Goal: Book appointment/travel/reservation

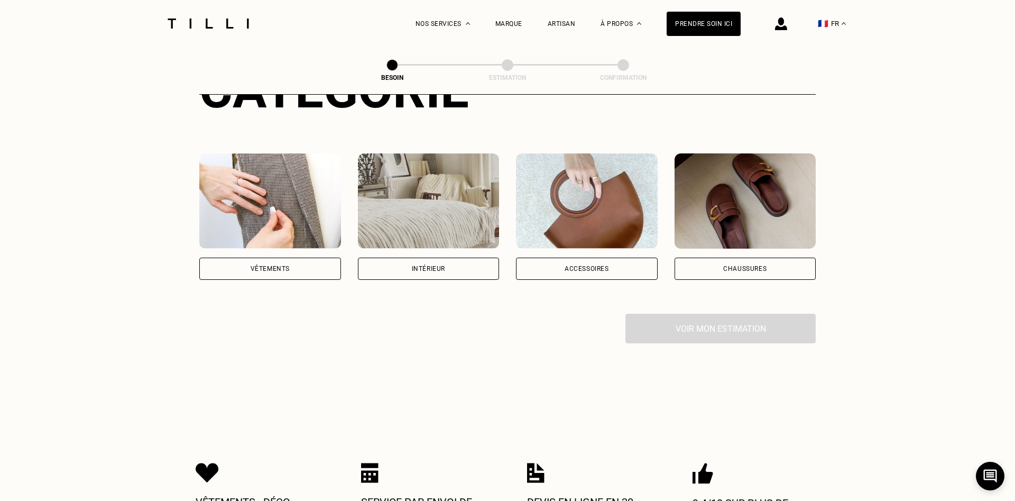
scroll to position [162, 0]
click at [441, 266] on div "Intérieur" at bounding box center [428, 269] width 33 height 6
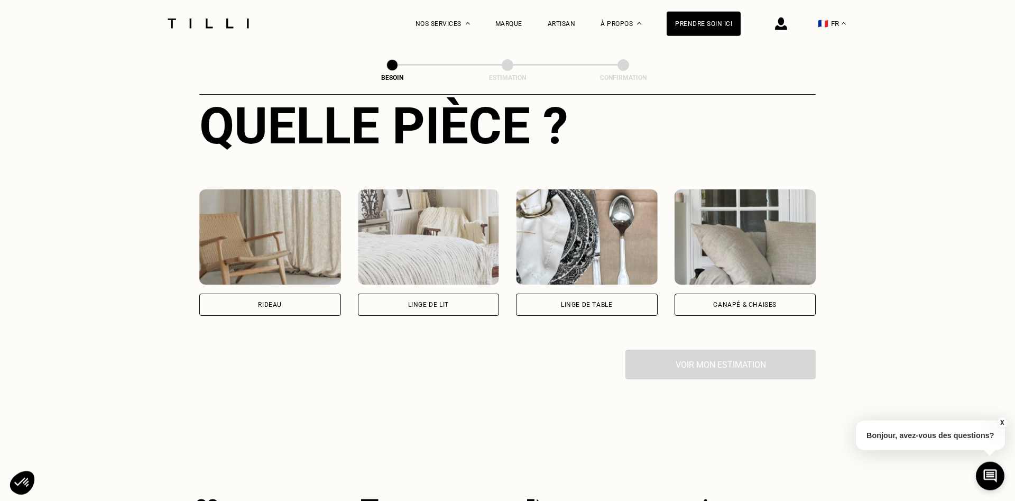
scroll to position [446, 0]
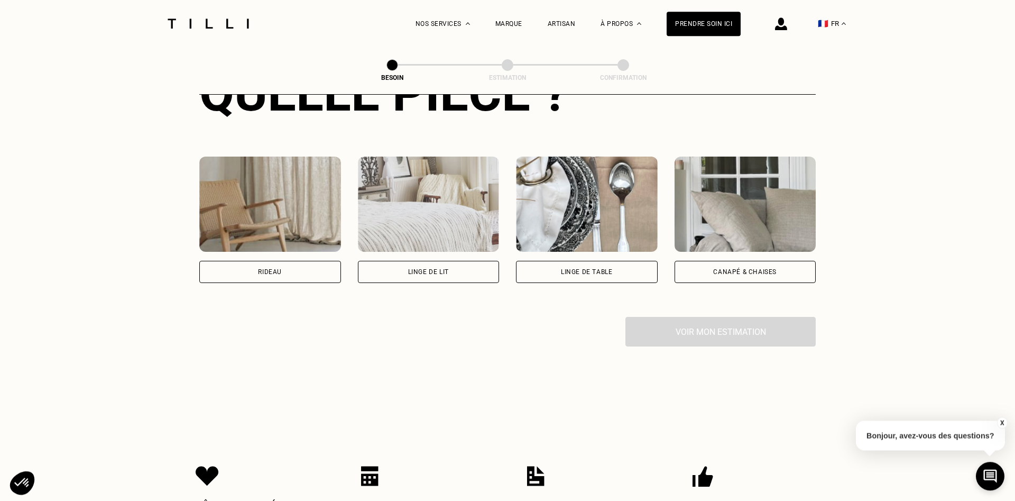
click at [275, 261] on div "Rideau" at bounding box center [270, 272] width 142 height 22
select select "FR"
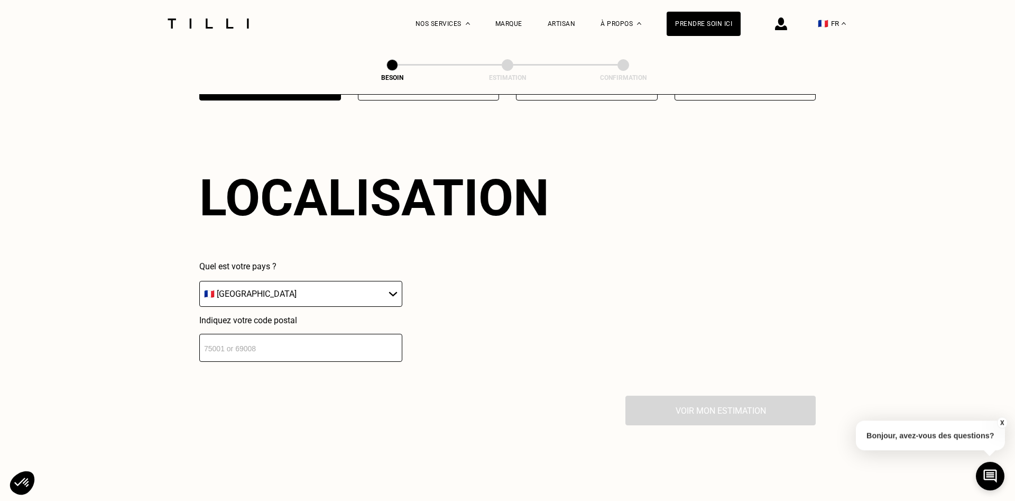
scroll to position [635, 0]
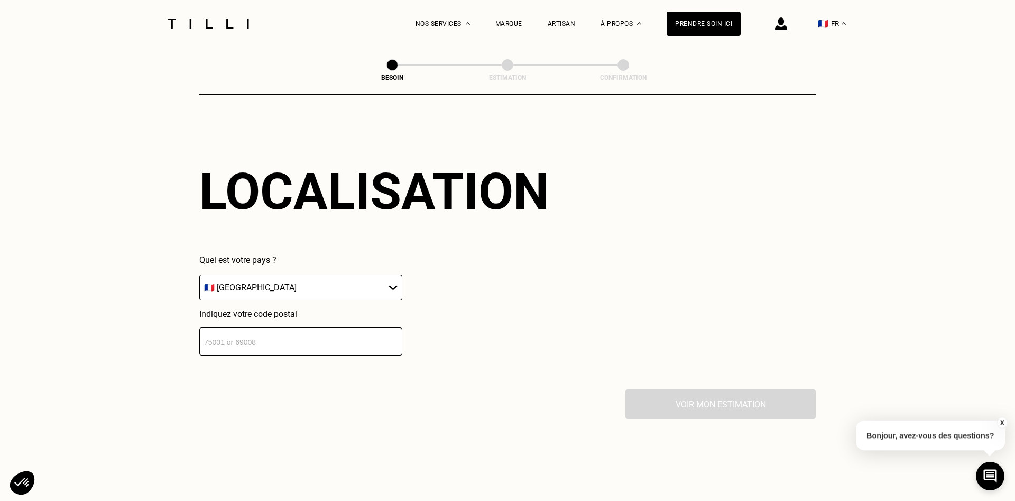
click at [307, 334] on input "number" at bounding box center [300, 341] width 203 height 28
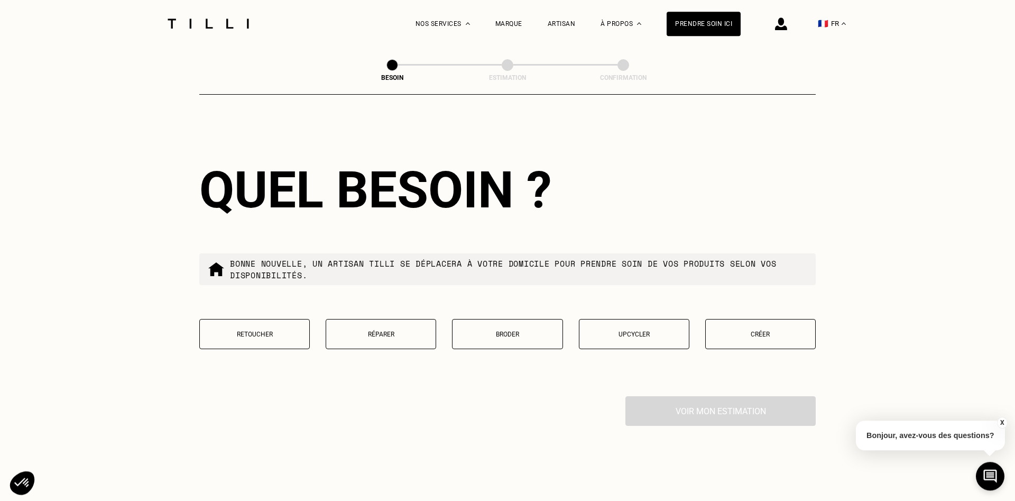
scroll to position [898, 0]
type input "75011"
click at [232, 331] on p "Retoucher" at bounding box center [254, 333] width 99 height 7
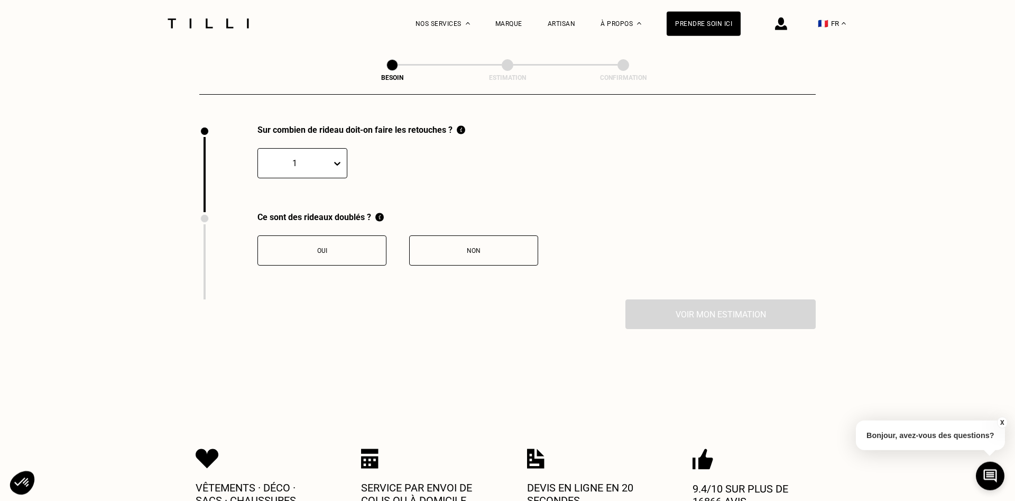
scroll to position [1169, 0]
click at [325, 159] on div at bounding box center [294, 163] width 63 height 12
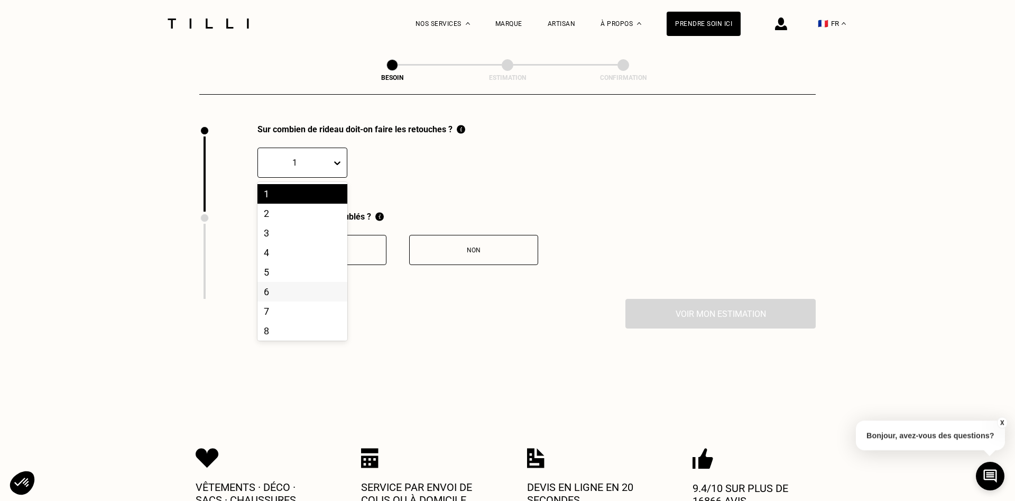
click at [269, 291] on div "6" at bounding box center [303, 292] width 90 height 20
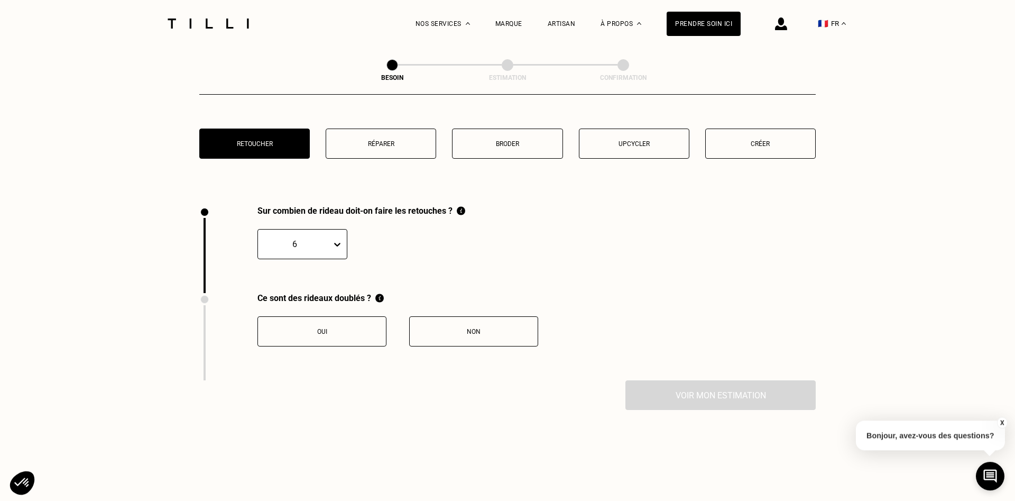
scroll to position [1062, 0]
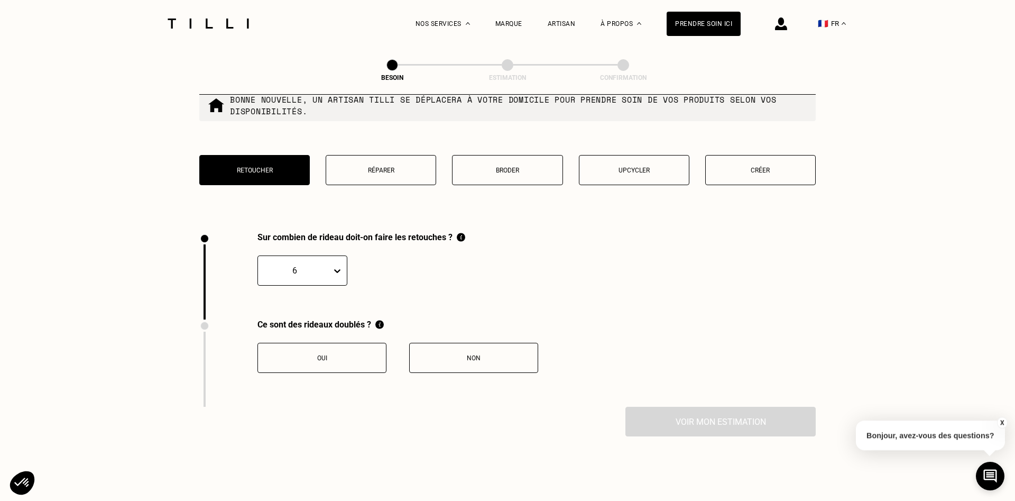
click at [446, 347] on button "Non" at bounding box center [473, 358] width 129 height 30
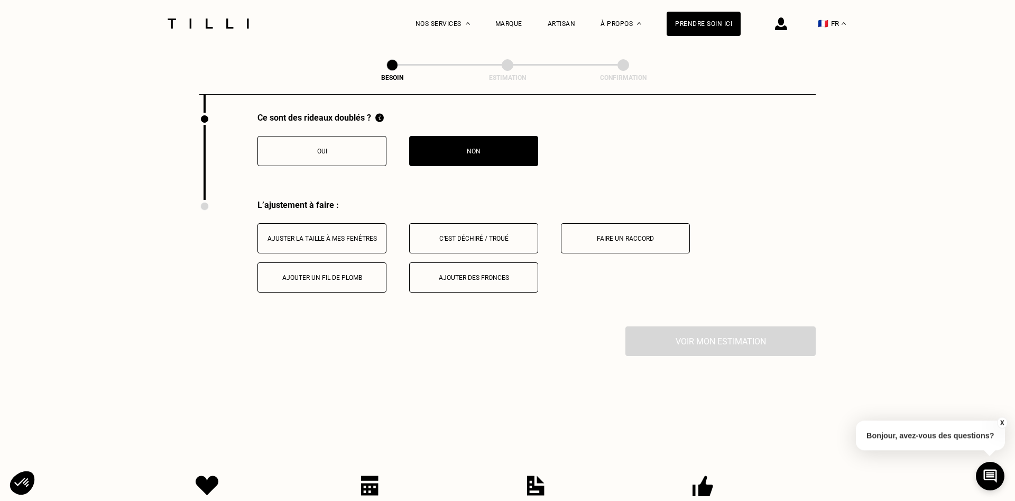
scroll to position [1267, 0]
click at [324, 236] on div "Ajuster la taille à mes fenêtres" at bounding box center [321, 239] width 117 height 7
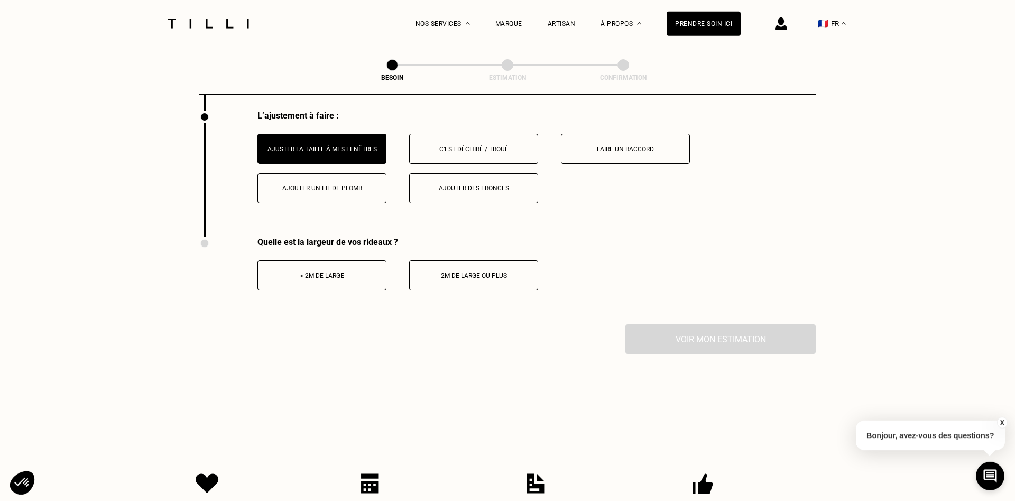
scroll to position [1375, 0]
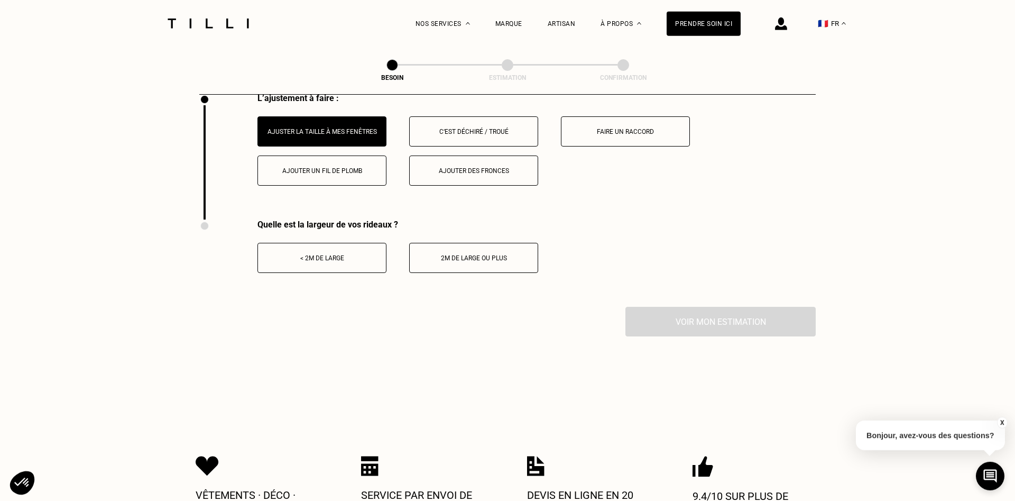
click at [310, 259] on button "< 2m de large" at bounding box center [322, 258] width 129 height 30
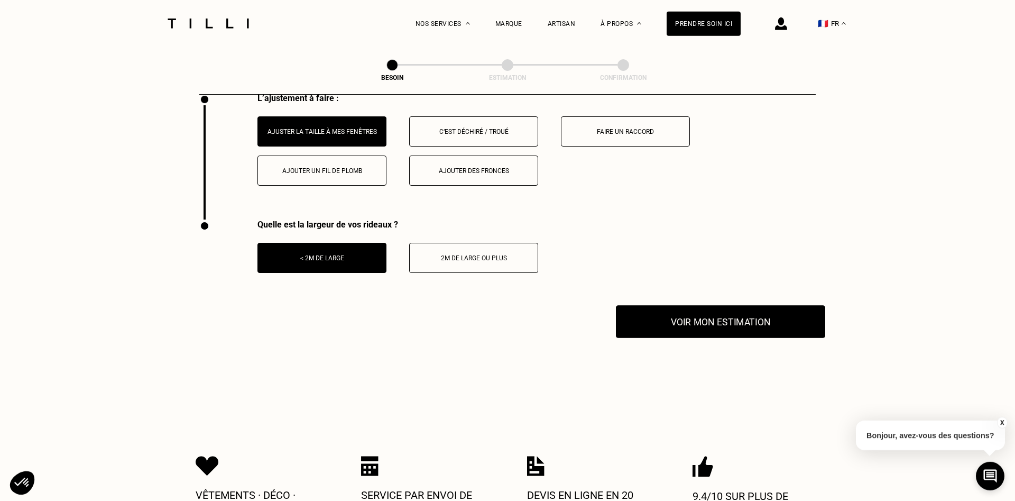
click at [718, 321] on button "Voir mon estimation" at bounding box center [720, 321] width 209 height 33
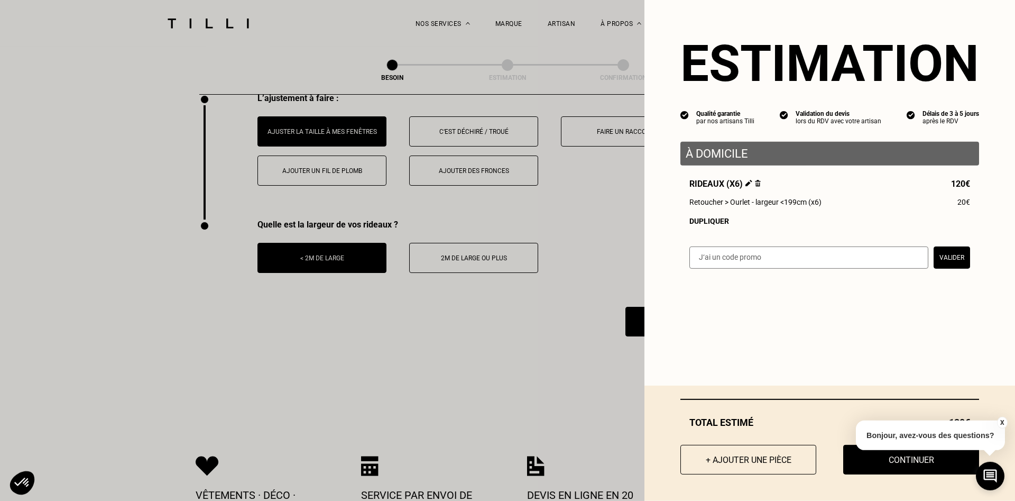
scroll to position [1429, 0]
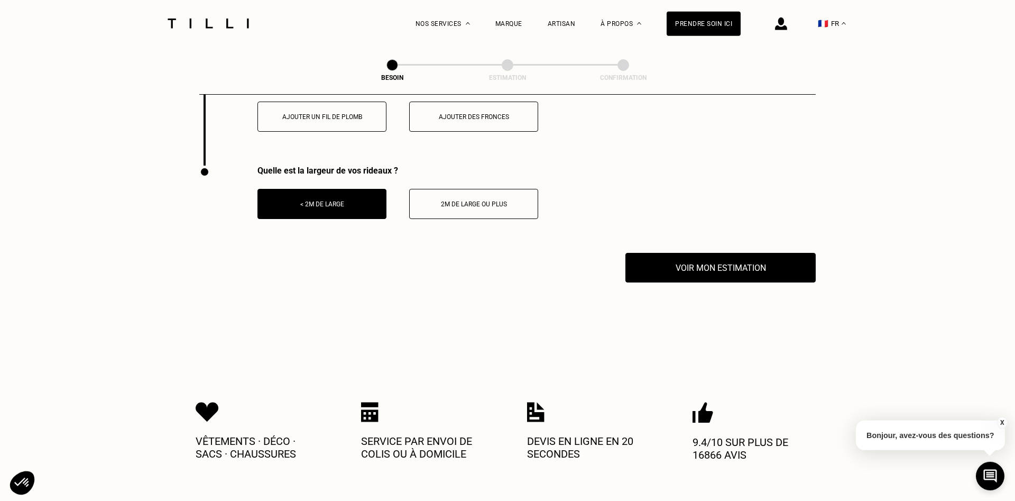
click at [1005, 421] on button "X" at bounding box center [1002, 423] width 11 height 12
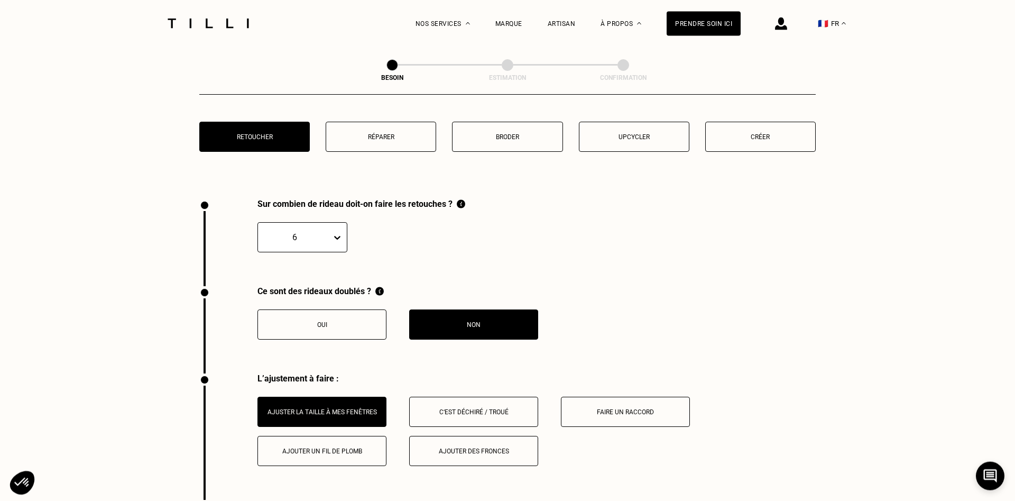
scroll to position [1051, 0]
